Goal: Find specific page/section: Find specific page/section

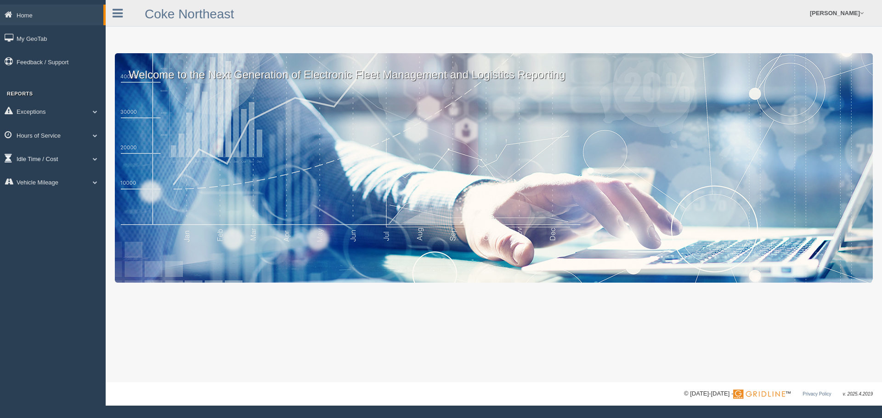
click at [95, 156] on link "Idle Time / Cost" at bounding box center [53, 158] width 106 height 21
click at [95, 161] on link "Idle Time / Cost" at bounding box center [51, 158] width 103 height 21
click at [96, 107] on link "Exceptions" at bounding box center [53, 111] width 106 height 21
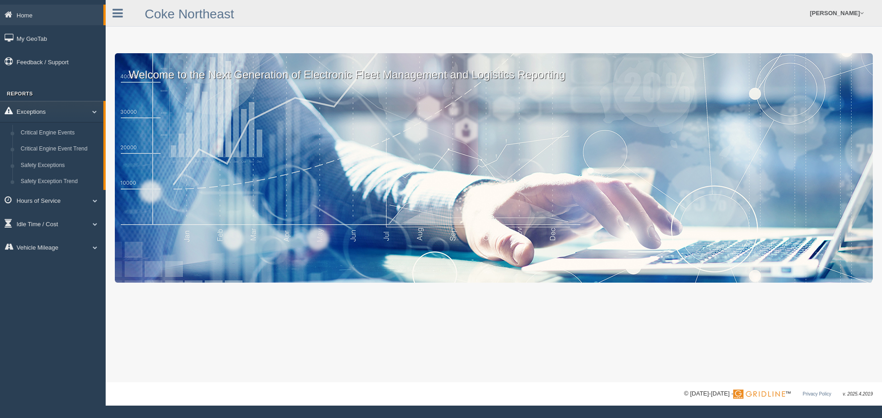
click at [96, 110] on span at bounding box center [91, 111] width 12 height 5
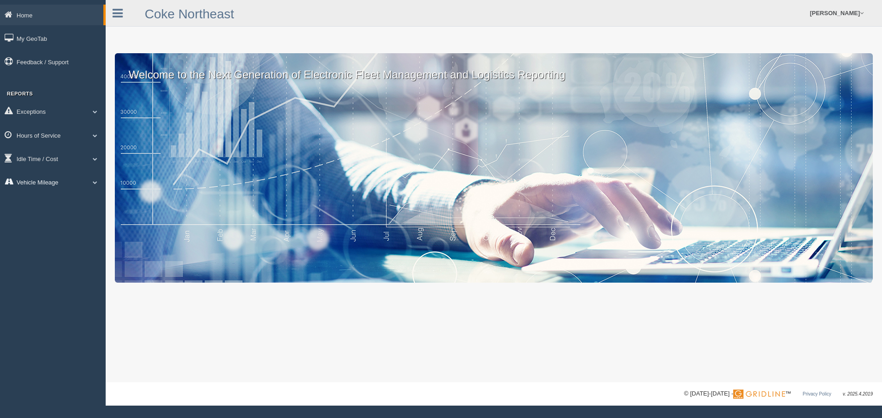
click at [99, 180] on span at bounding box center [95, 182] width 12 height 5
click at [99, 157] on span at bounding box center [95, 159] width 12 height 5
click at [91, 160] on span at bounding box center [91, 159] width 12 height 5
click at [91, 113] on span at bounding box center [95, 111] width 12 height 5
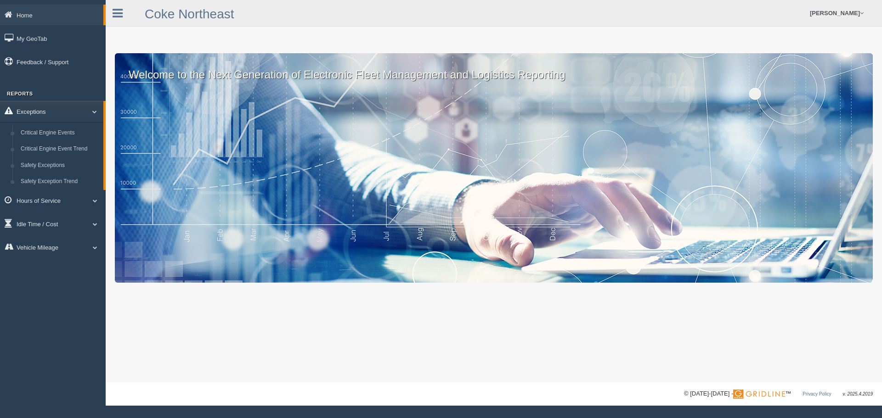
click at [101, 112] on link "Exceptions" at bounding box center [51, 111] width 103 height 21
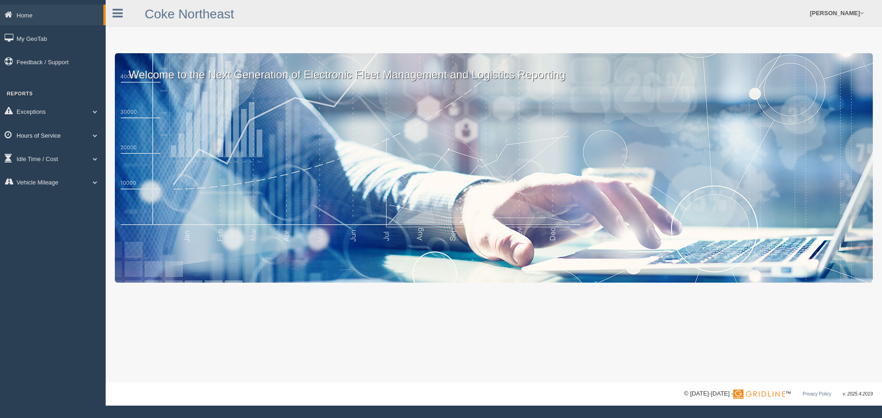
click at [100, 140] on link "Hours of Service" at bounding box center [53, 135] width 106 height 21
click at [95, 136] on span at bounding box center [91, 135] width 12 height 5
click at [300, 200] on div "Welcome to the Next Generation of Electronic Fleet Management and Logistics Rep…" at bounding box center [494, 168] width 758 height 230
click at [93, 157] on span at bounding box center [95, 159] width 12 height 5
click at [92, 160] on span at bounding box center [91, 159] width 12 height 5
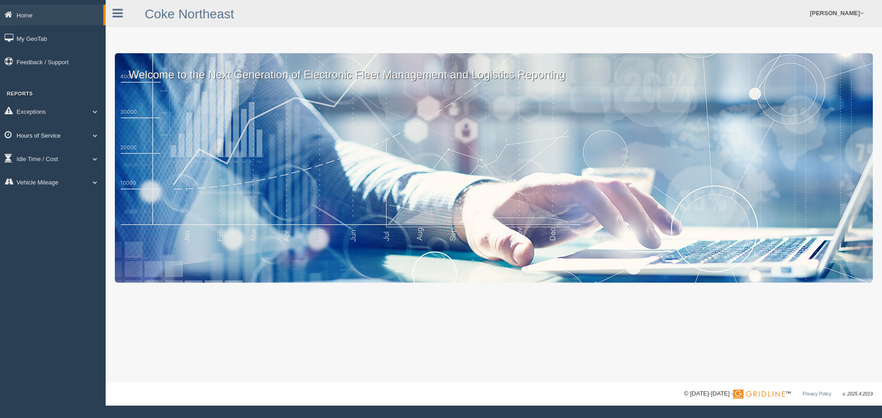
click at [94, 132] on link "Hours of Service" at bounding box center [53, 135] width 106 height 21
click at [93, 156] on link "HOS Violations" at bounding box center [60, 156] width 87 height 17
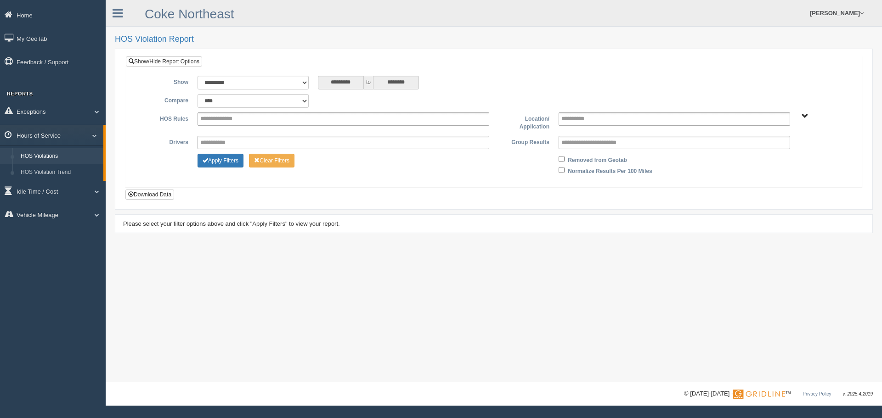
click at [95, 136] on span at bounding box center [91, 135] width 12 height 5
